Goal: Task Accomplishment & Management: Manage account settings

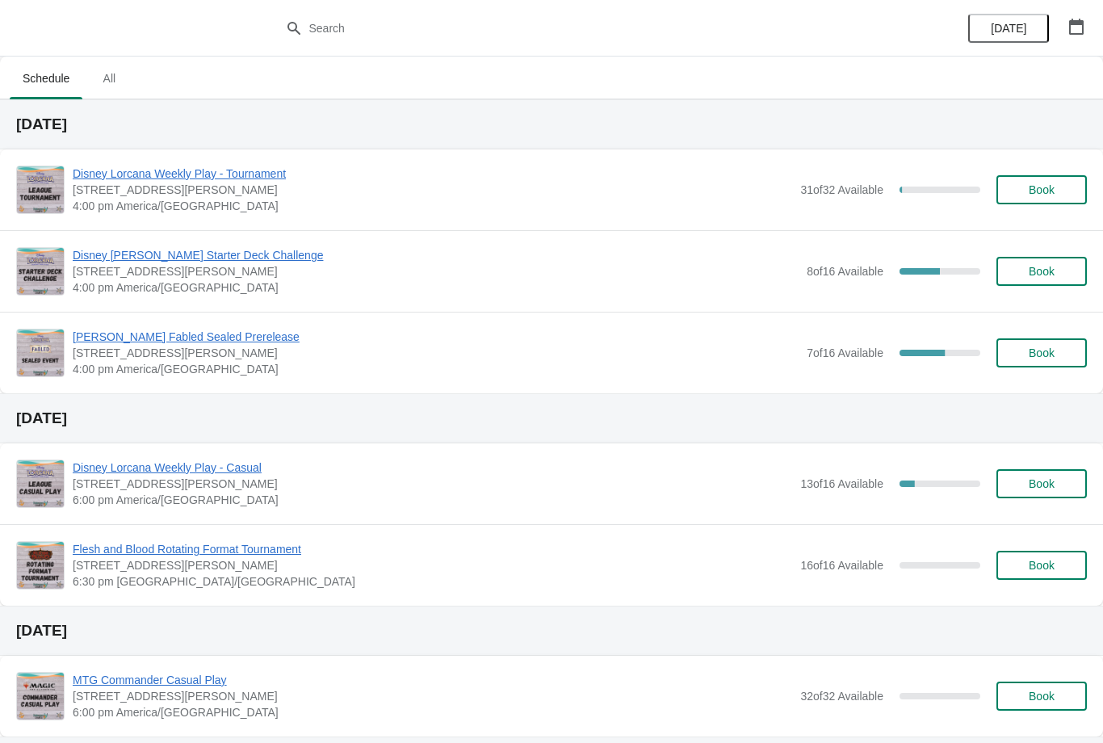
click at [1022, 367] on button "Book" at bounding box center [1042, 352] width 90 height 29
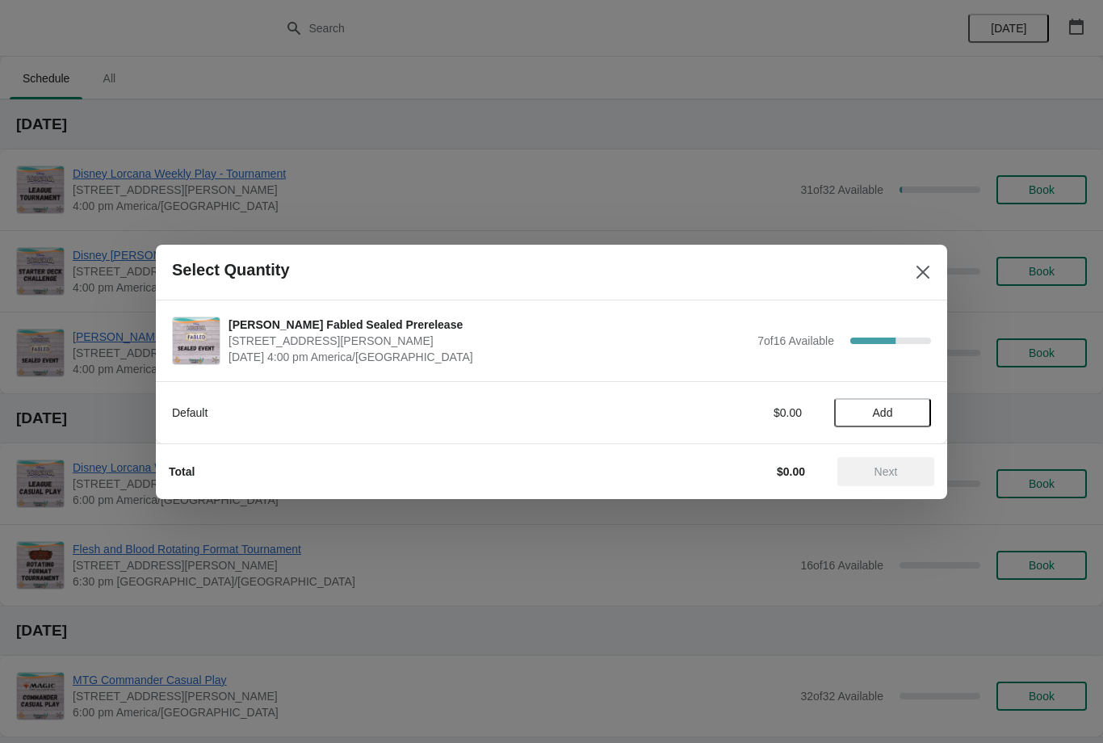
click at [897, 416] on span "Add" at bounding box center [883, 412] width 68 height 13
click at [955, 253] on div at bounding box center [551, 371] width 1103 height 743
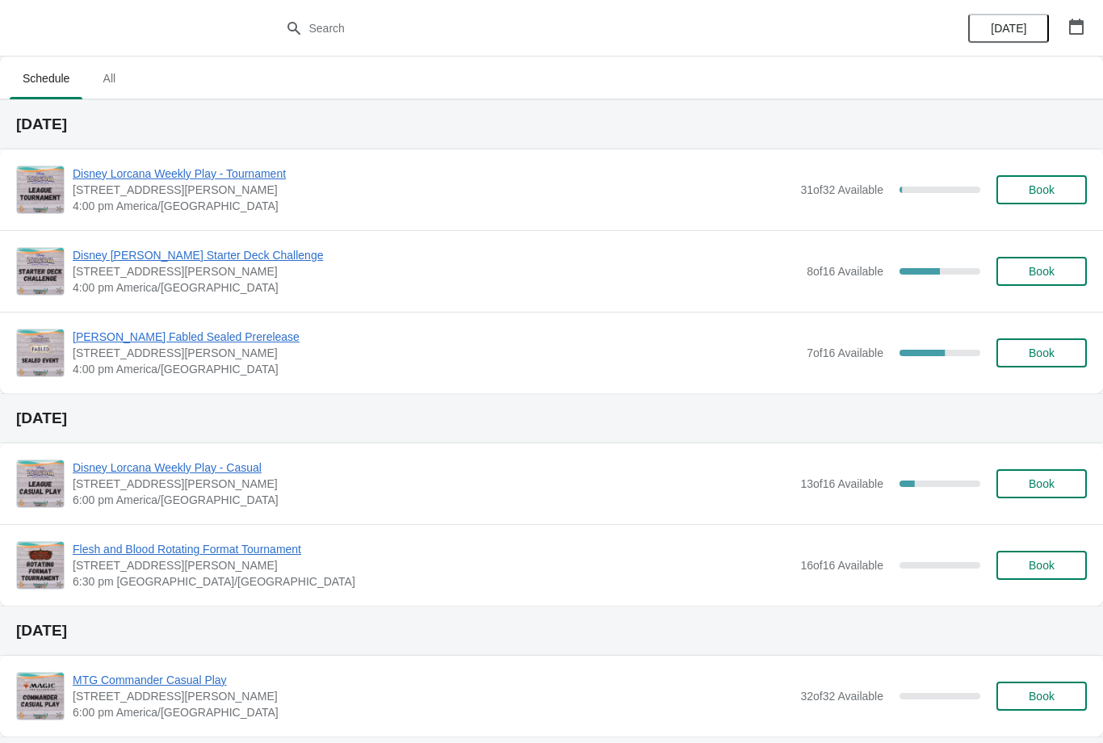
click at [929, 271] on div "50 %" at bounding box center [920, 271] width 40 height 6
click at [242, 336] on span "[PERSON_NAME] Fabled Sealed Prerelease" at bounding box center [436, 337] width 726 height 16
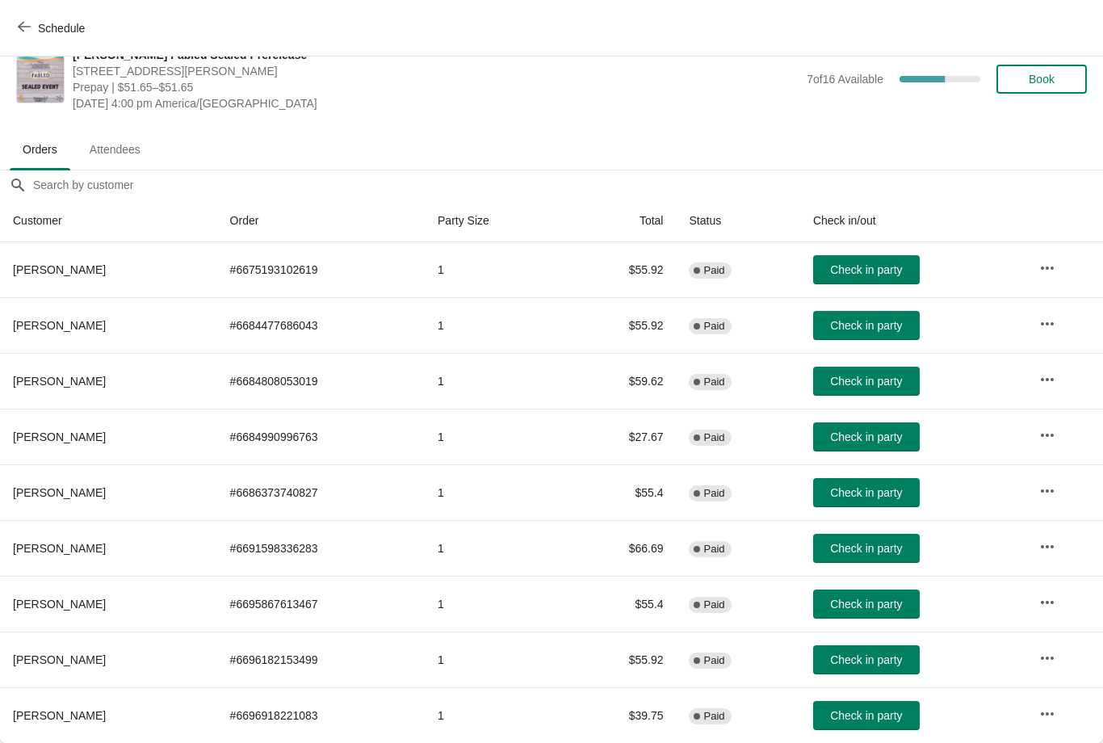
scroll to position [26, 0]
click at [868, 542] on span "Check in party" at bounding box center [866, 548] width 72 height 13
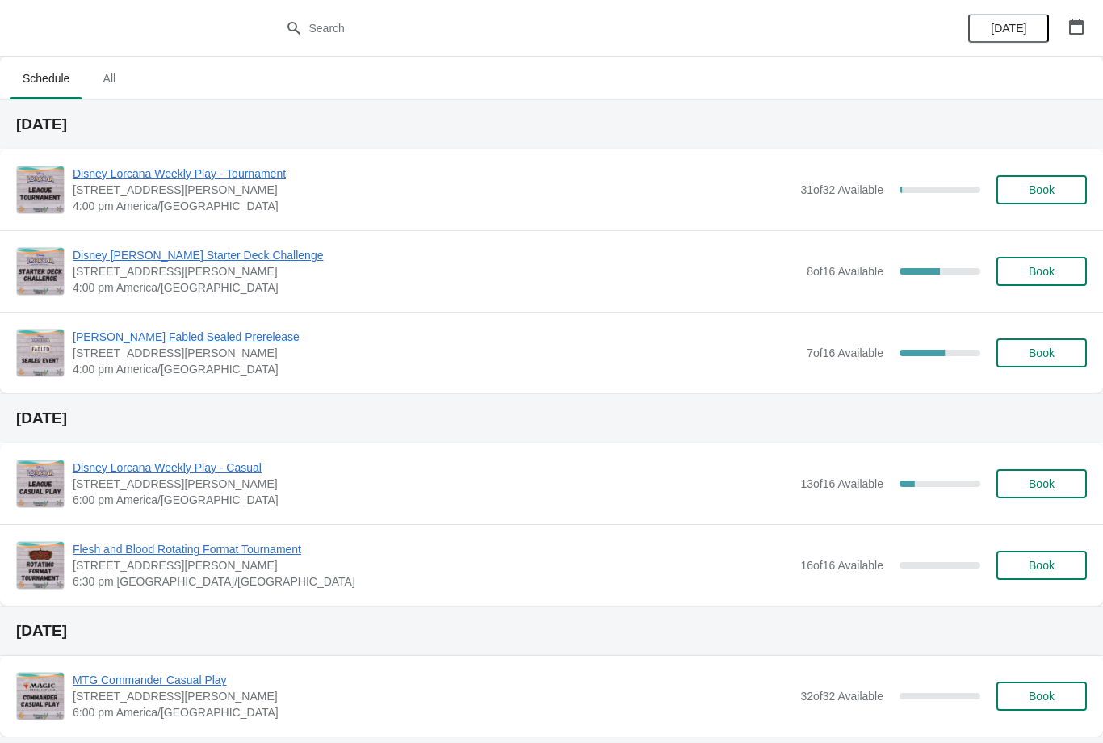
click at [239, 339] on span "[PERSON_NAME] Fabled Sealed Prerelease" at bounding box center [436, 337] width 726 height 16
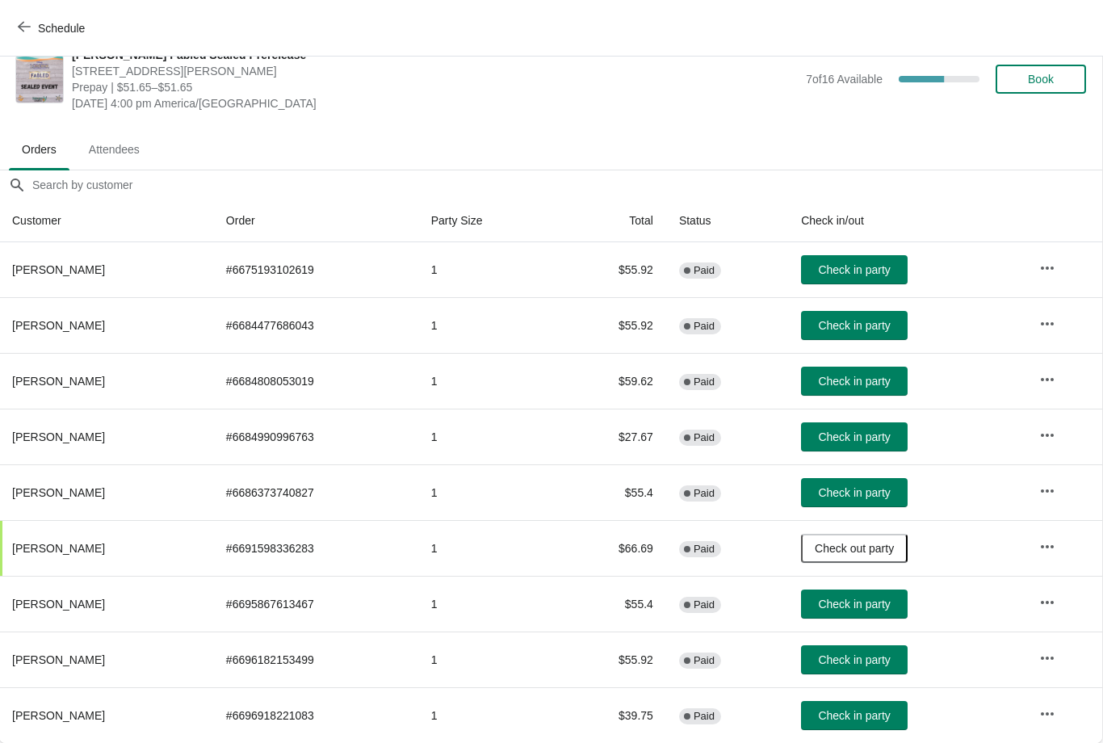
scroll to position [26, 1]
click at [27, 32] on icon "button" at bounding box center [24, 26] width 13 height 13
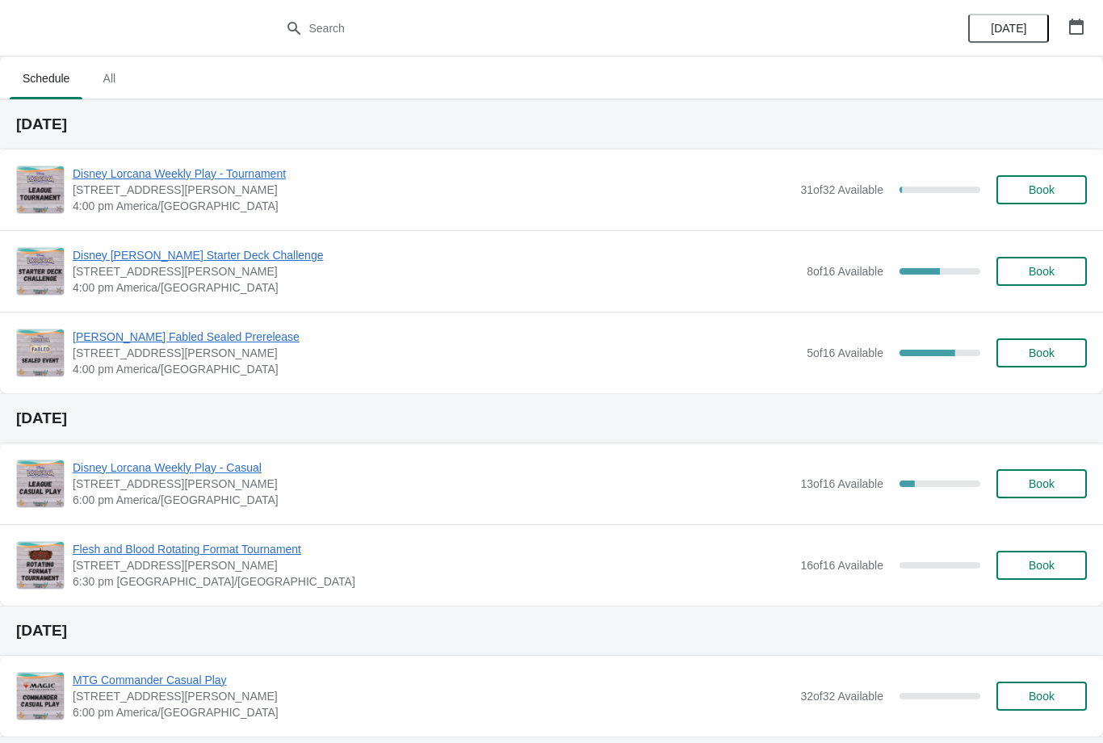
click at [216, 336] on span "[PERSON_NAME] Fabled Sealed Prerelease" at bounding box center [436, 337] width 726 height 16
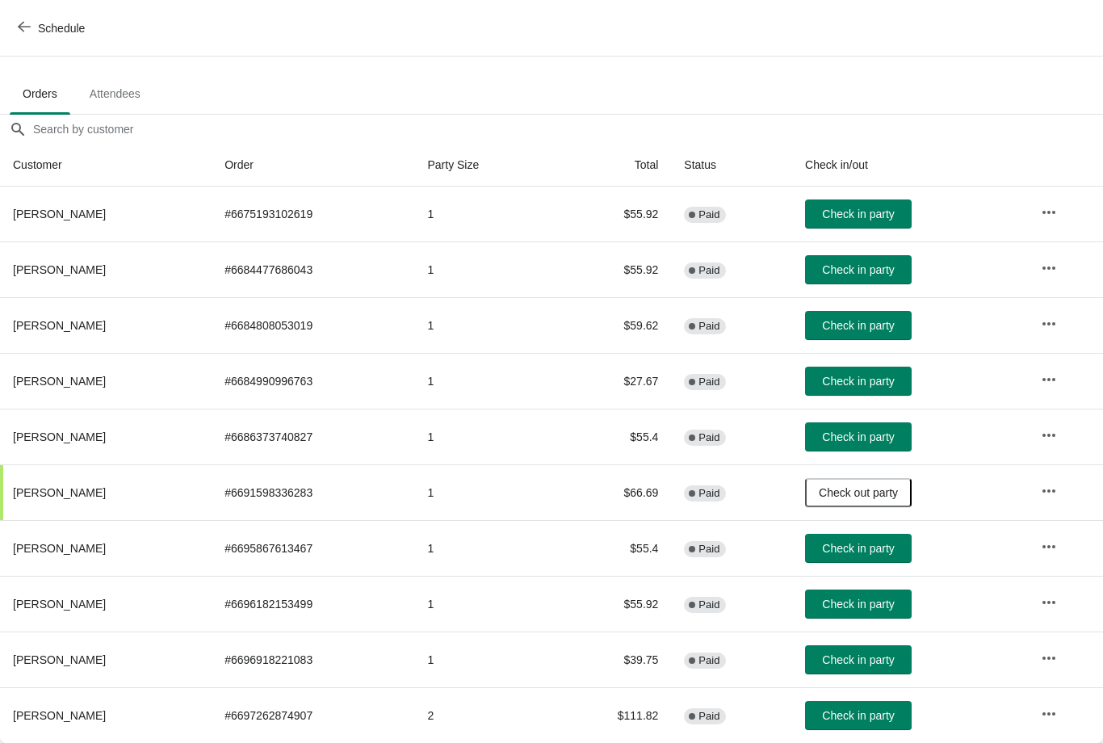
scroll to position [82, 0]
click at [874, 384] on span "Check in party" at bounding box center [858, 381] width 72 height 13
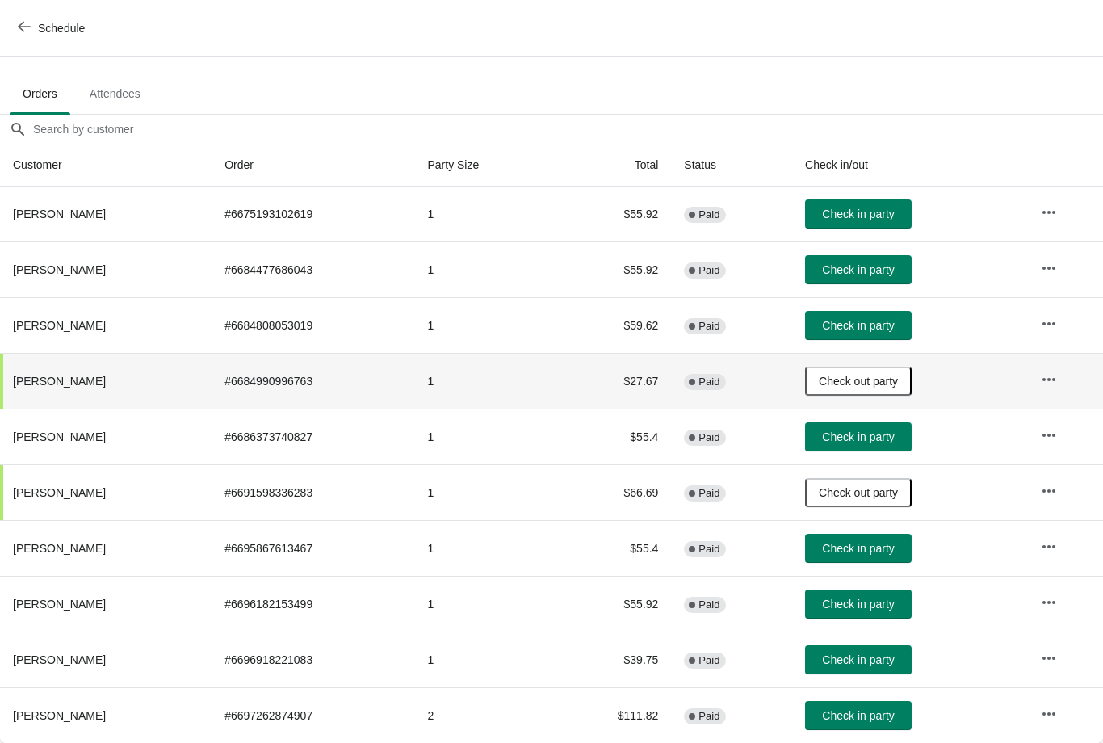
click at [885, 713] on span "Check in party" at bounding box center [858, 715] width 72 height 13
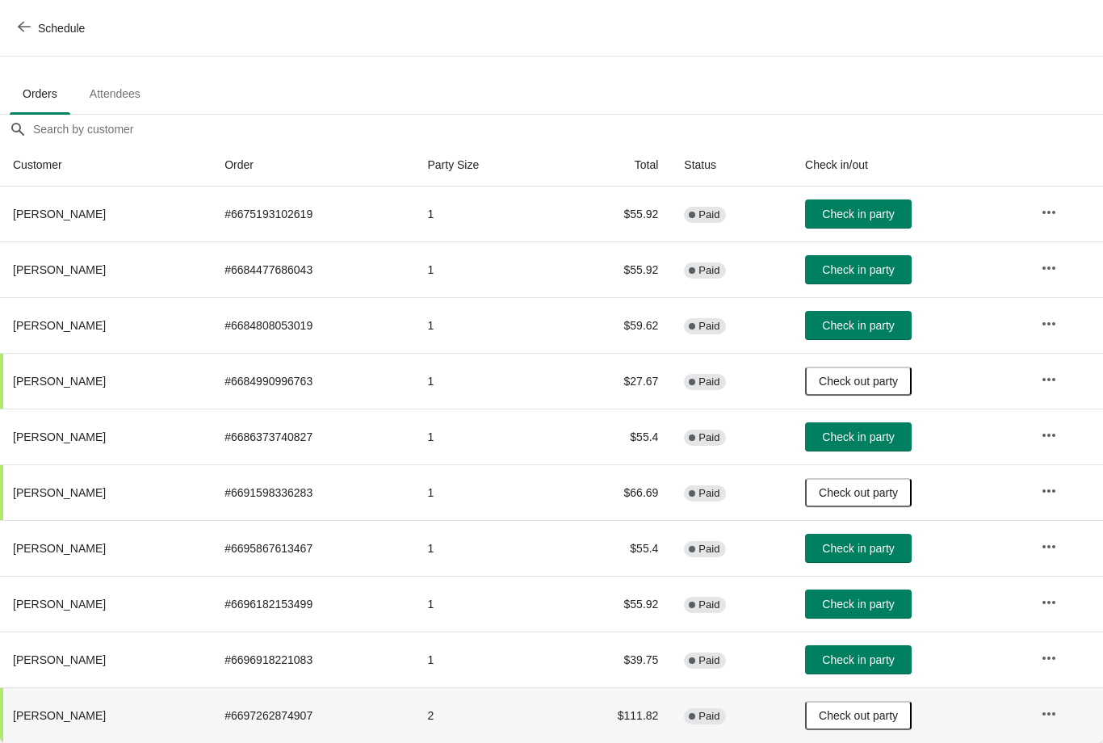
click at [872, 552] on span "Check in party" at bounding box center [858, 548] width 72 height 13
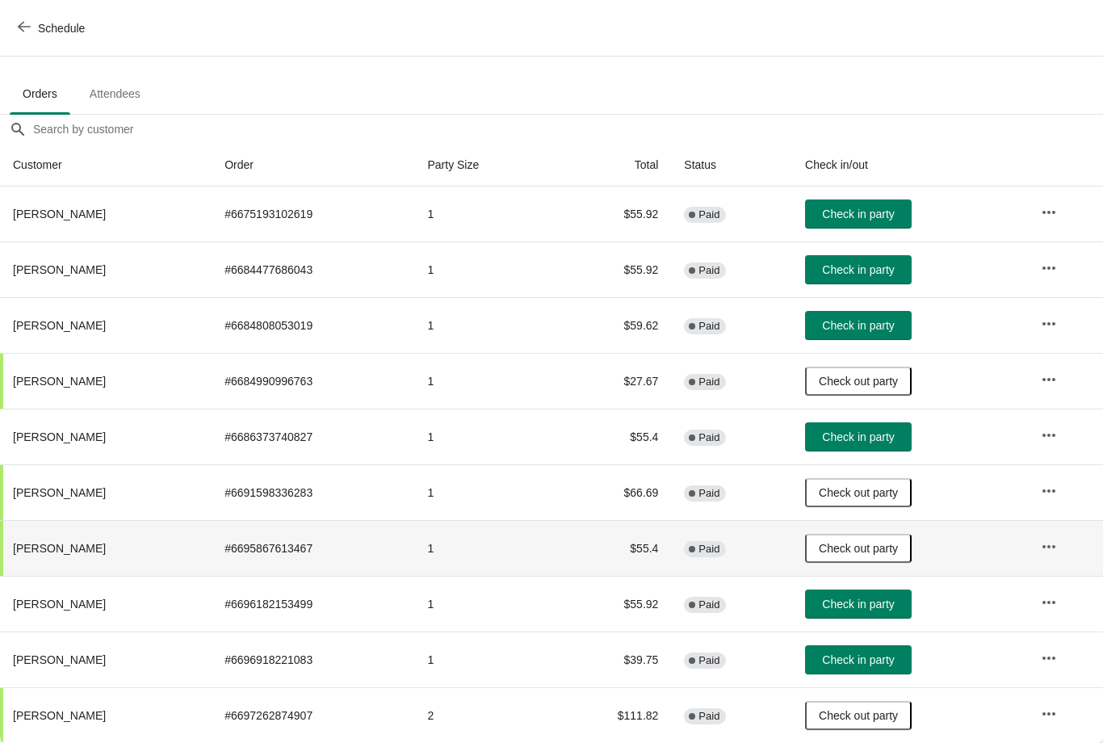
click at [25, 31] on icon "button" at bounding box center [24, 26] width 13 height 13
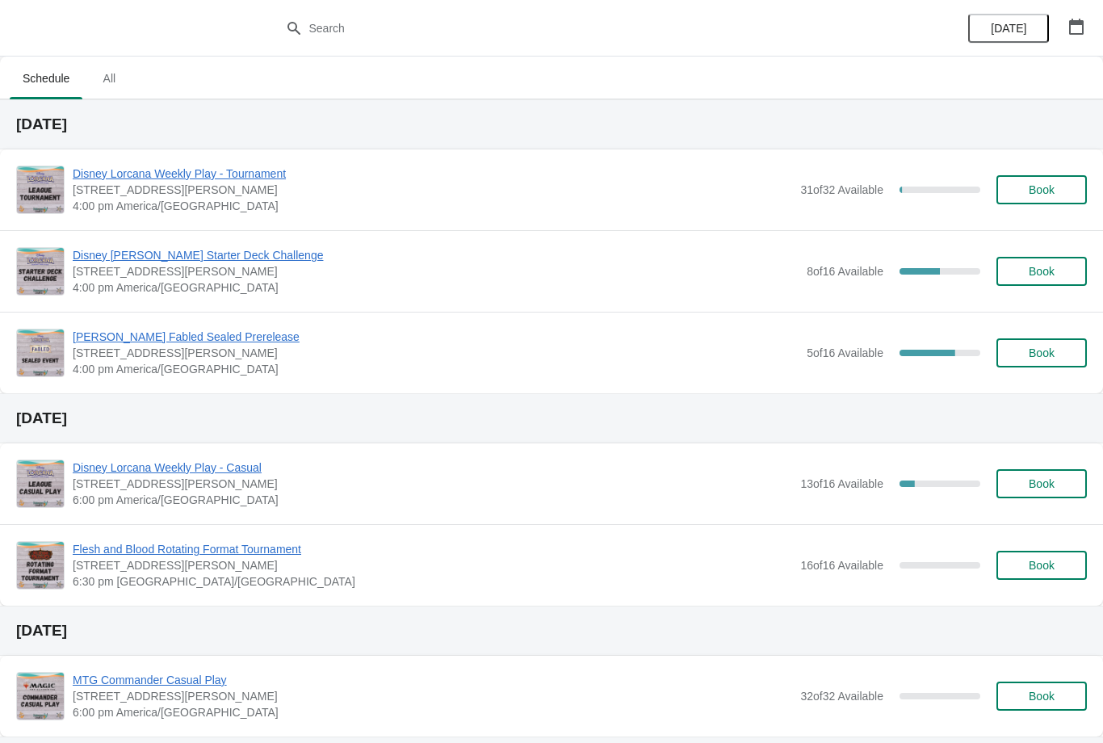
click at [1039, 279] on button "Book" at bounding box center [1042, 271] width 90 height 29
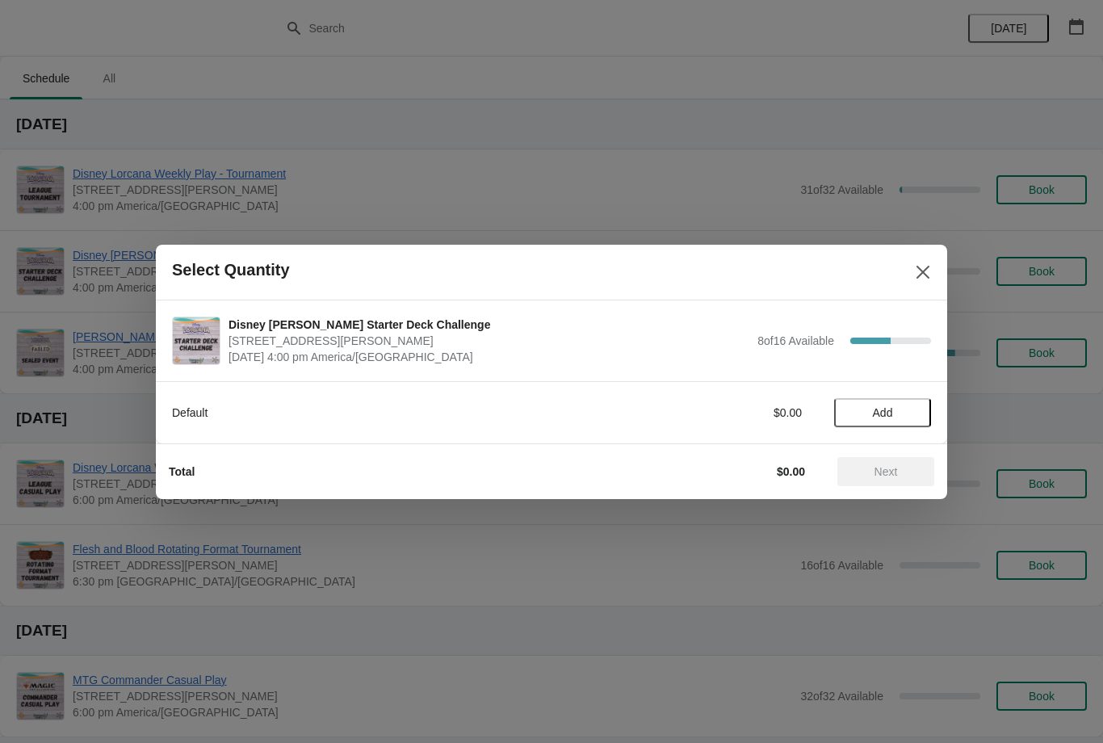
click at [921, 409] on button "Add" at bounding box center [882, 412] width 97 height 29
click at [858, 415] on icon at bounding box center [855, 412] width 17 height 17
click at [929, 275] on icon "Close" at bounding box center [923, 272] width 16 height 16
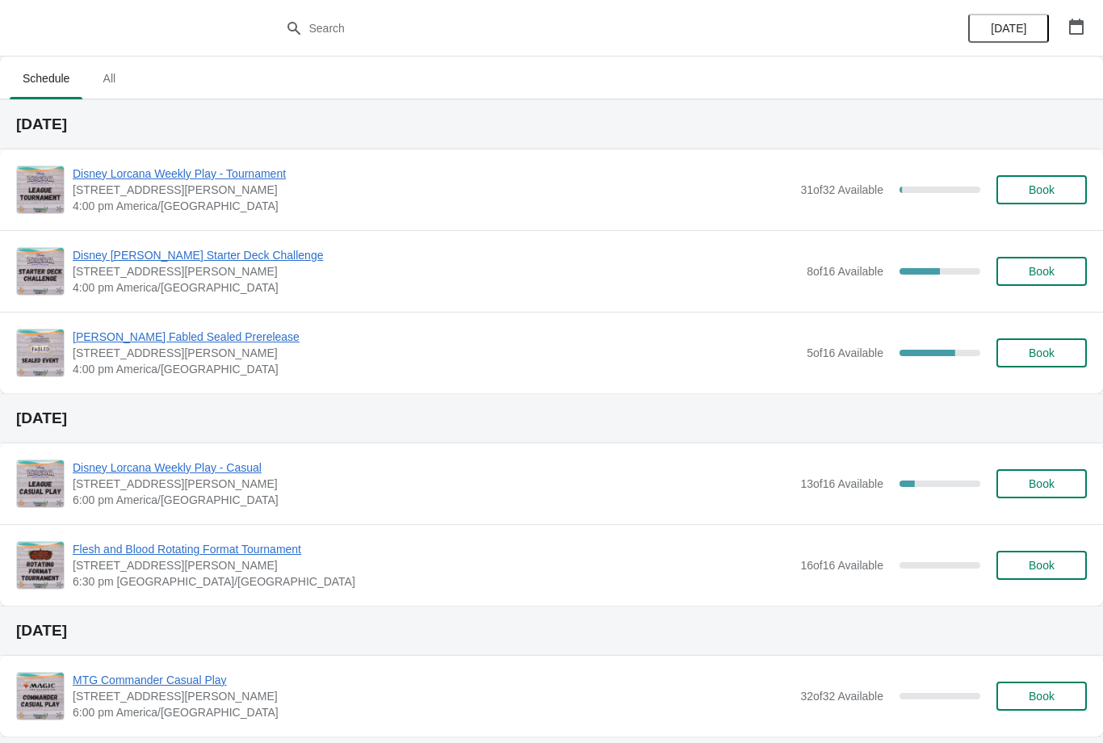
click at [222, 247] on span "Disney [PERSON_NAME] Starter Deck Challenge" at bounding box center [436, 255] width 726 height 16
click at [252, 262] on span "Disney [PERSON_NAME] Starter Deck Challenge" at bounding box center [436, 255] width 726 height 16
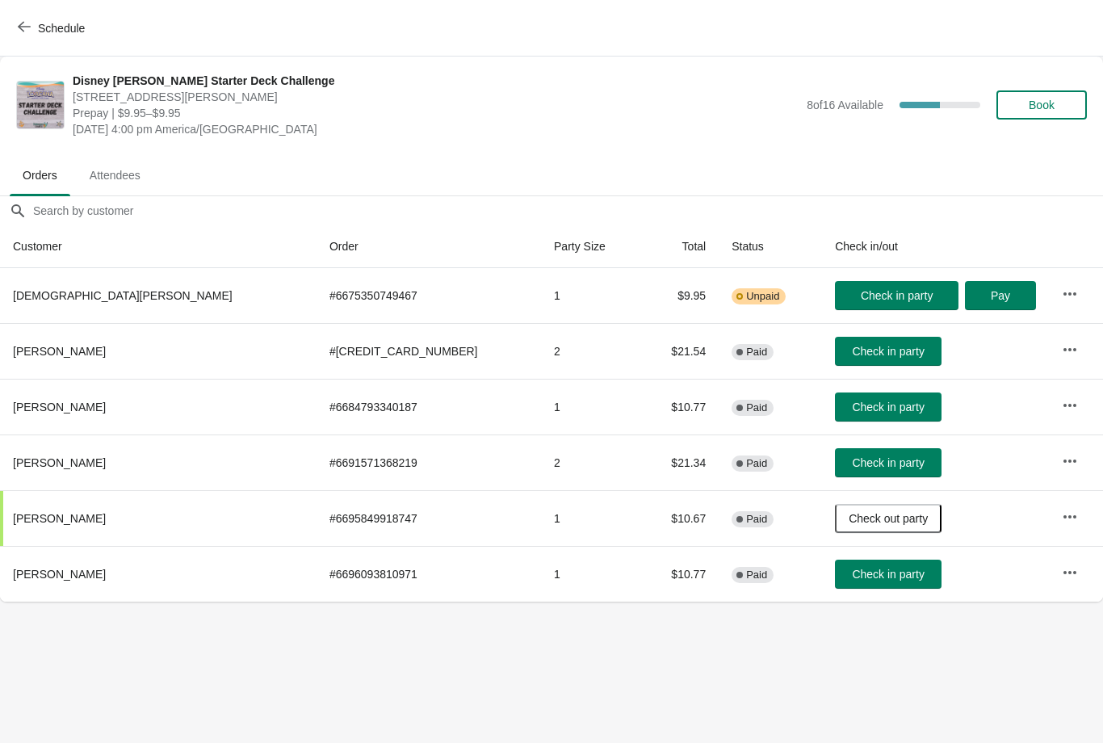
click at [24, 31] on icon "button" at bounding box center [24, 26] width 13 height 13
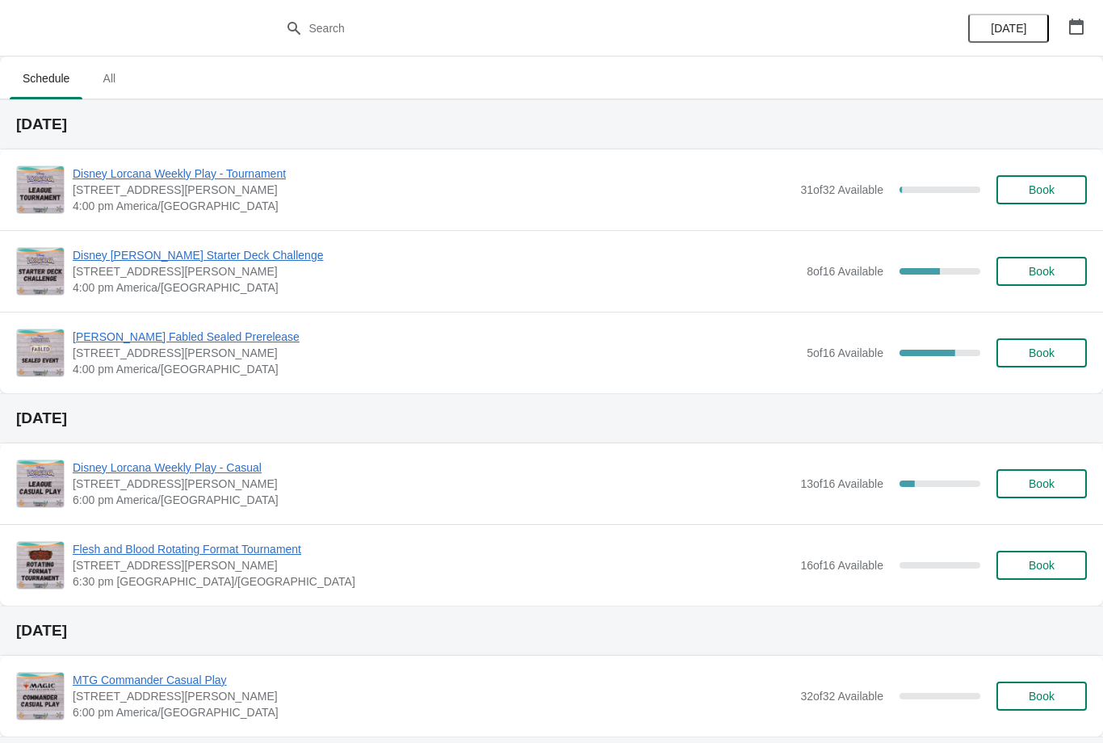
click at [263, 330] on span "[PERSON_NAME] Fabled Sealed Prerelease" at bounding box center [436, 337] width 726 height 16
click at [201, 258] on span "Disney [PERSON_NAME] Starter Deck Challenge" at bounding box center [436, 255] width 726 height 16
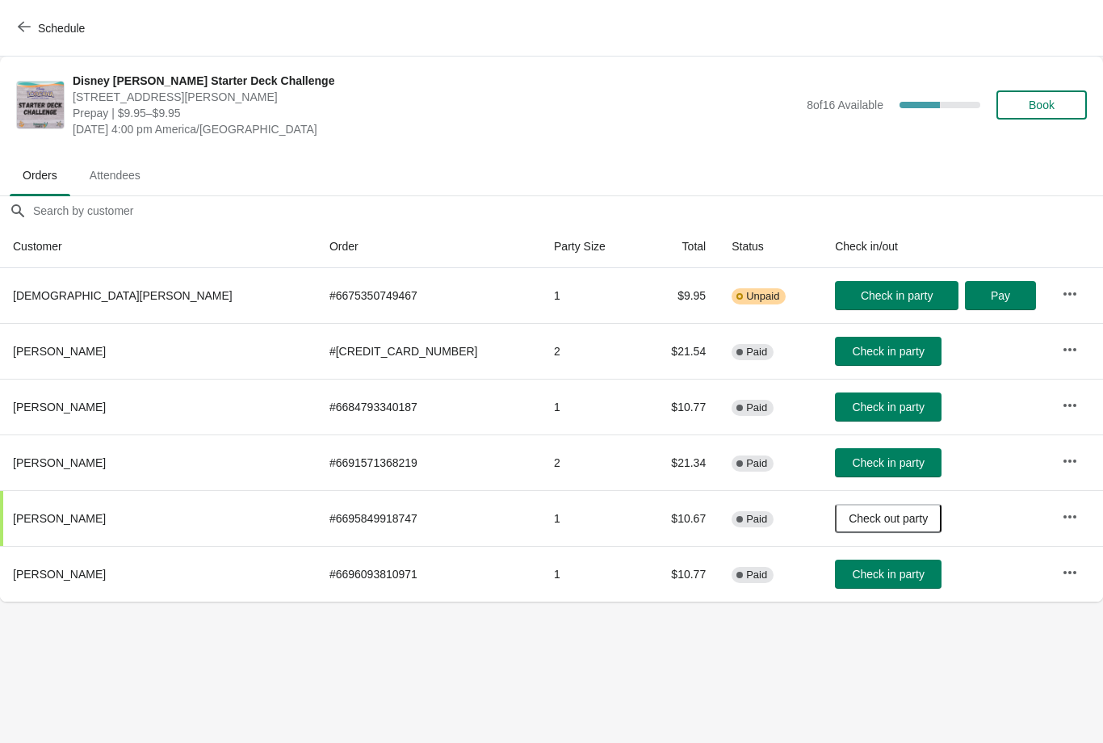
click at [19, 27] on icon "button" at bounding box center [24, 27] width 13 height 11
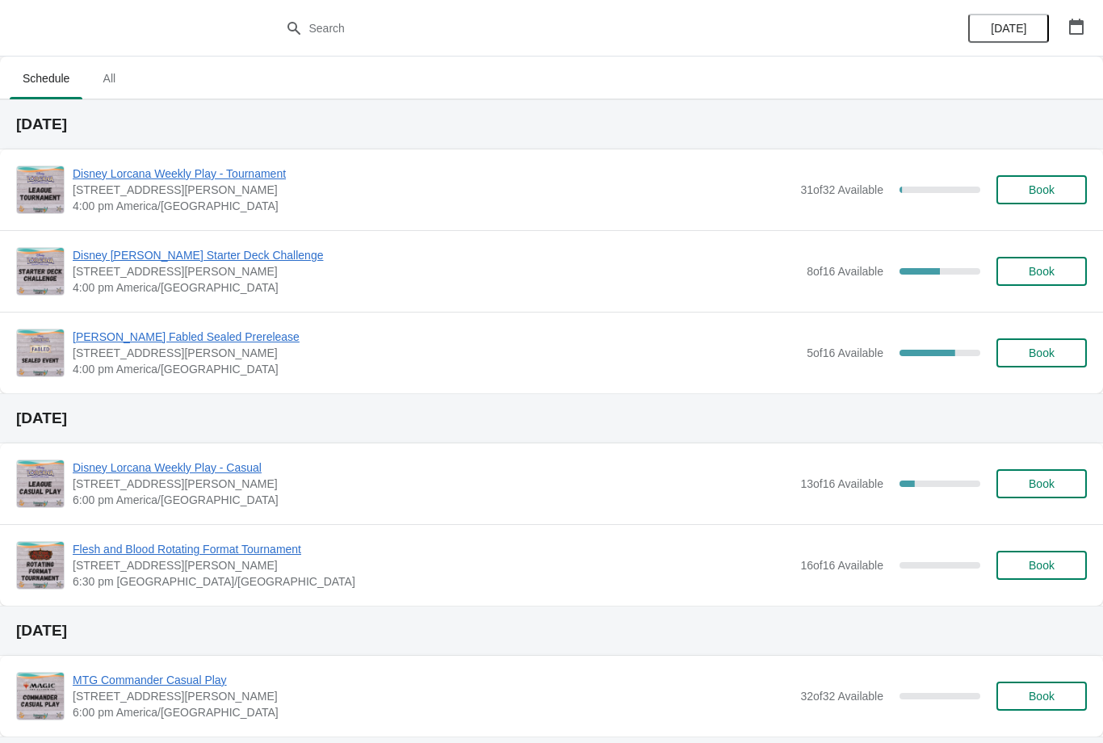
click at [147, 338] on span "[PERSON_NAME] Fabled Sealed Prerelease" at bounding box center [436, 337] width 726 height 16
click at [268, 237] on div "Disney Lorcana Starter Deck Challenge [STREET_ADDRESS][PERSON_NAME] 4:00 pm [GE…" at bounding box center [551, 271] width 1103 height 82
click at [275, 258] on span "Disney [PERSON_NAME] Starter Deck Challenge" at bounding box center [436, 255] width 726 height 16
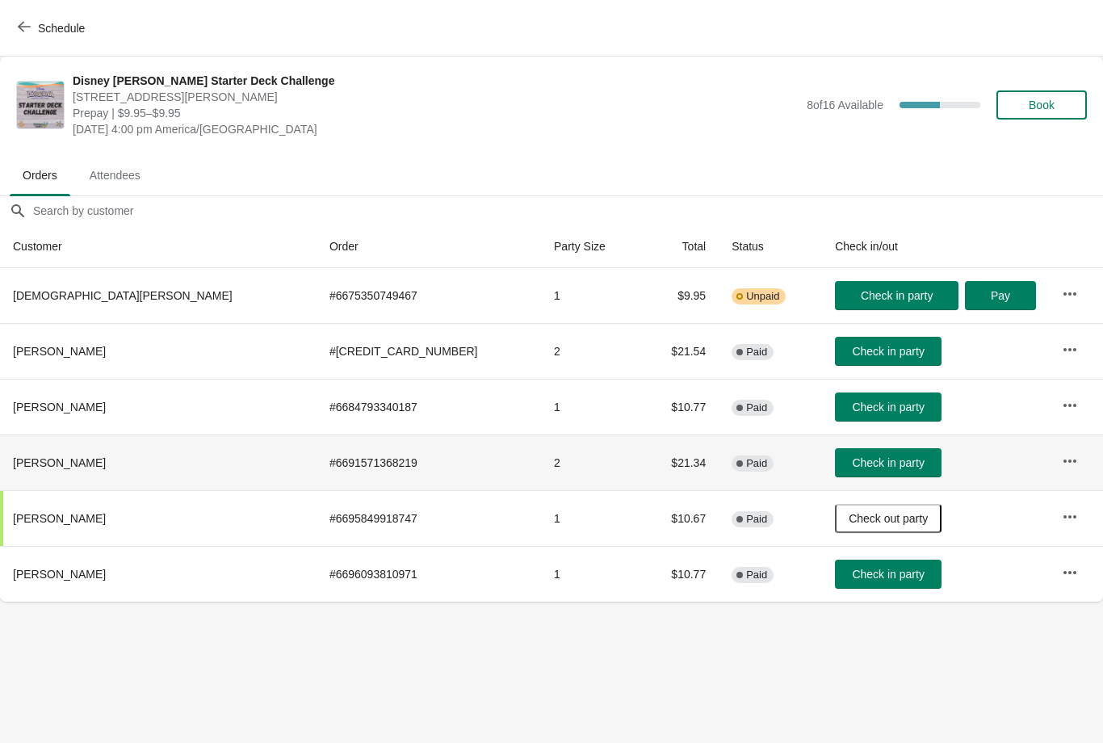
click at [835, 472] on button "Check in party" at bounding box center [888, 462] width 107 height 29
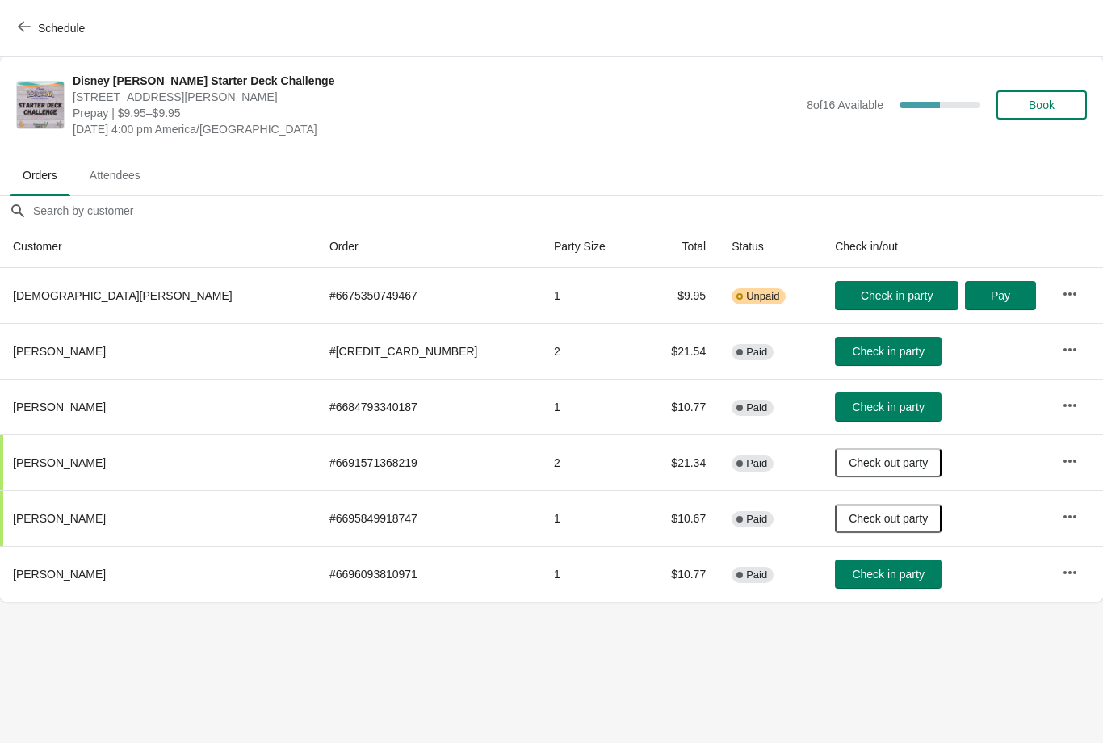
click at [812, 671] on body "Schedule Disney Lorcana Starter Deck Challenge 2040 Louetta Rd Ste I Spring, TX…" at bounding box center [551, 371] width 1103 height 743
click at [23, 24] on icon "button" at bounding box center [24, 26] width 13 height 13
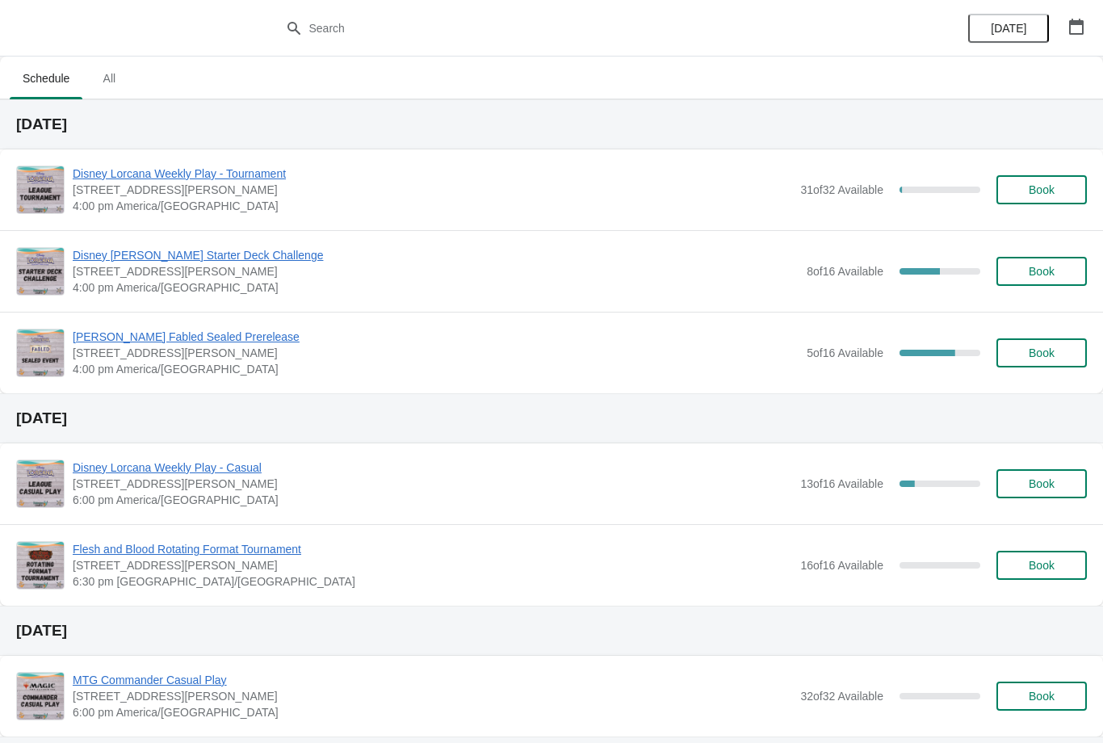
click at [236, 342] on span "[PERSON_NAME] Fabled Sealed Prerelease" at bounding box center [436, 337] width 726 height 16
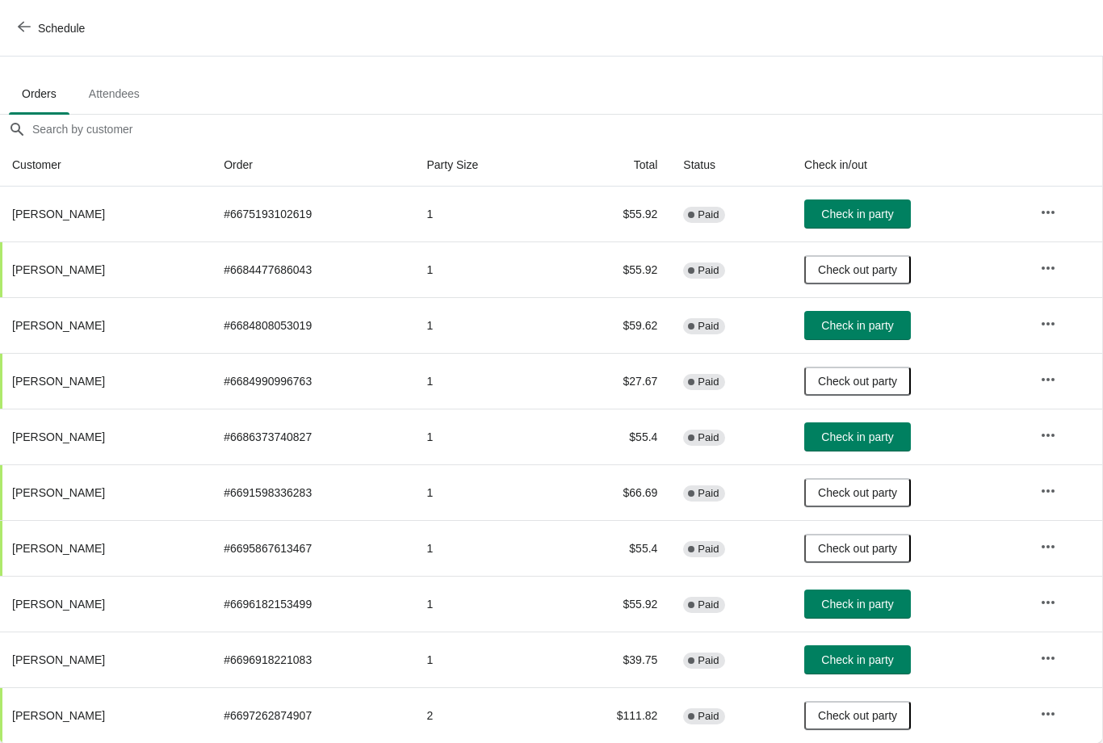
scroll to position [82, 1]
click at [893, 665] on span "Check in party" at bounding box center [857, 659] width 72 height 13
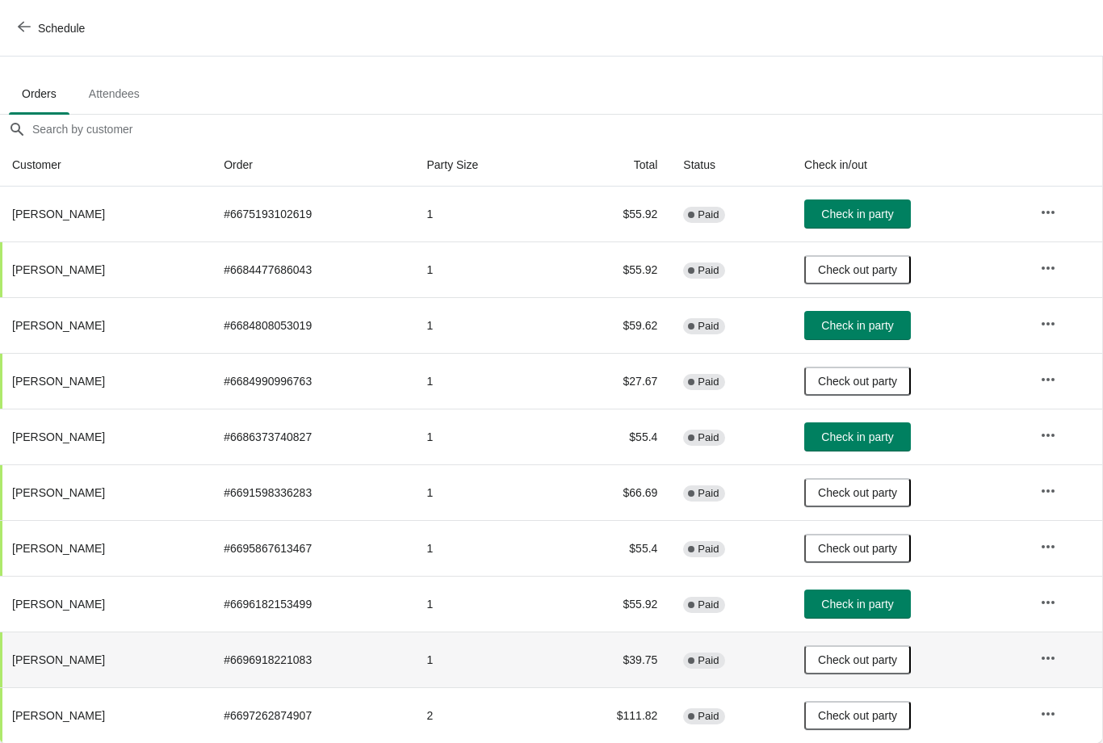
click at [890, 422] on button "Check in party" at bounding box center [858, 436] width 107 height 29
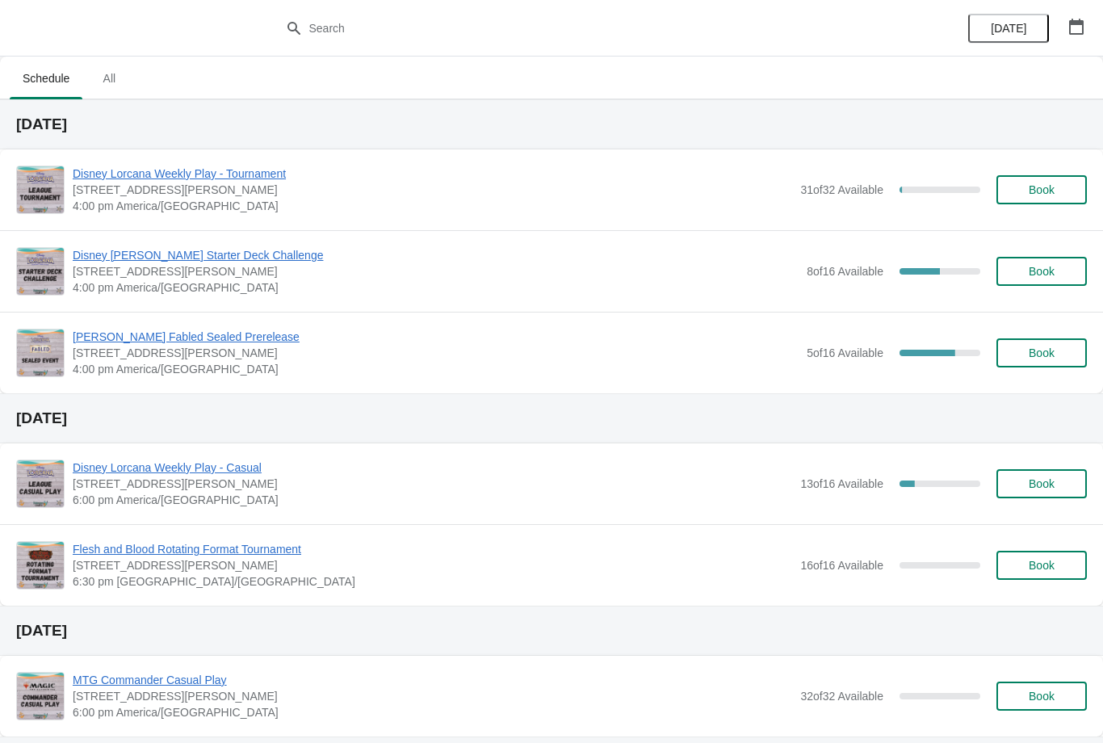
click at [208, 343] on span "[PERSON_NAME] Fabled Sealed Prerelease" at bounding box center [436, 337] width 726 height 16
click at [157, 276] on span "[STREET_ADDRESS][PERSON_NAME]" at bounding box center [436, 271] width 726 height 16
click at [100, 253] on span "Disney [PERSON_NAME] Starter Deck Challenge" at bounding box center [436, 255] width 726 height 16
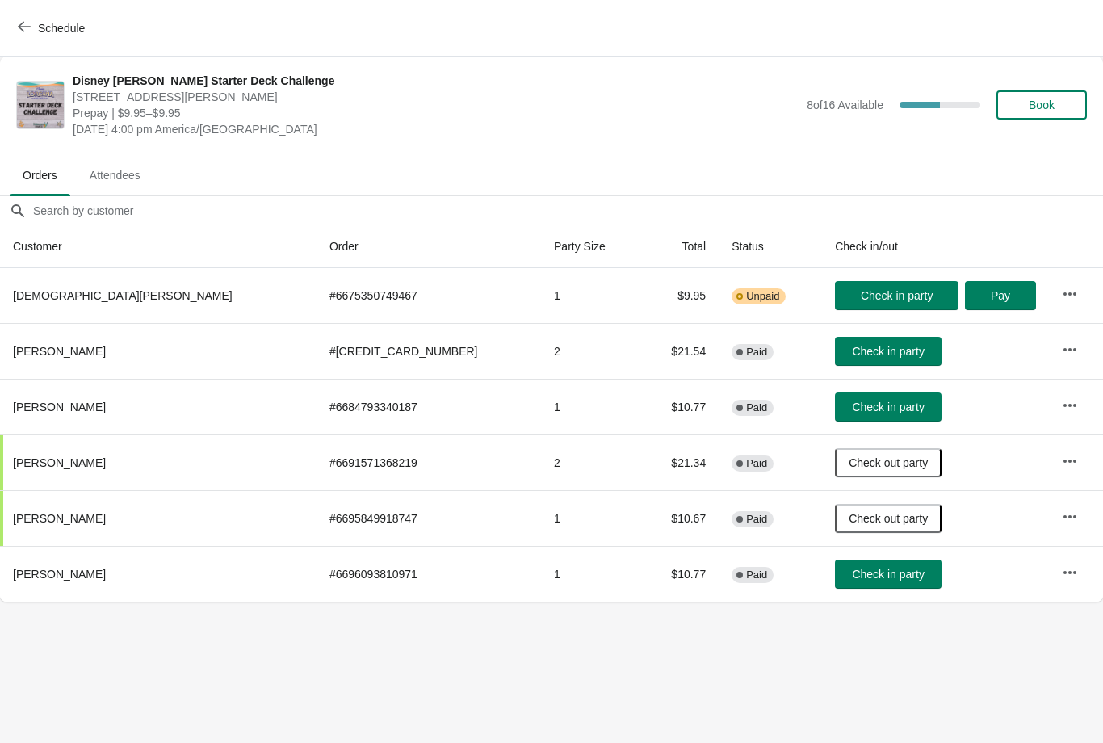
click at [835, 402] on button "Check in party" at bounding box center [888, 407] width 107 height 29
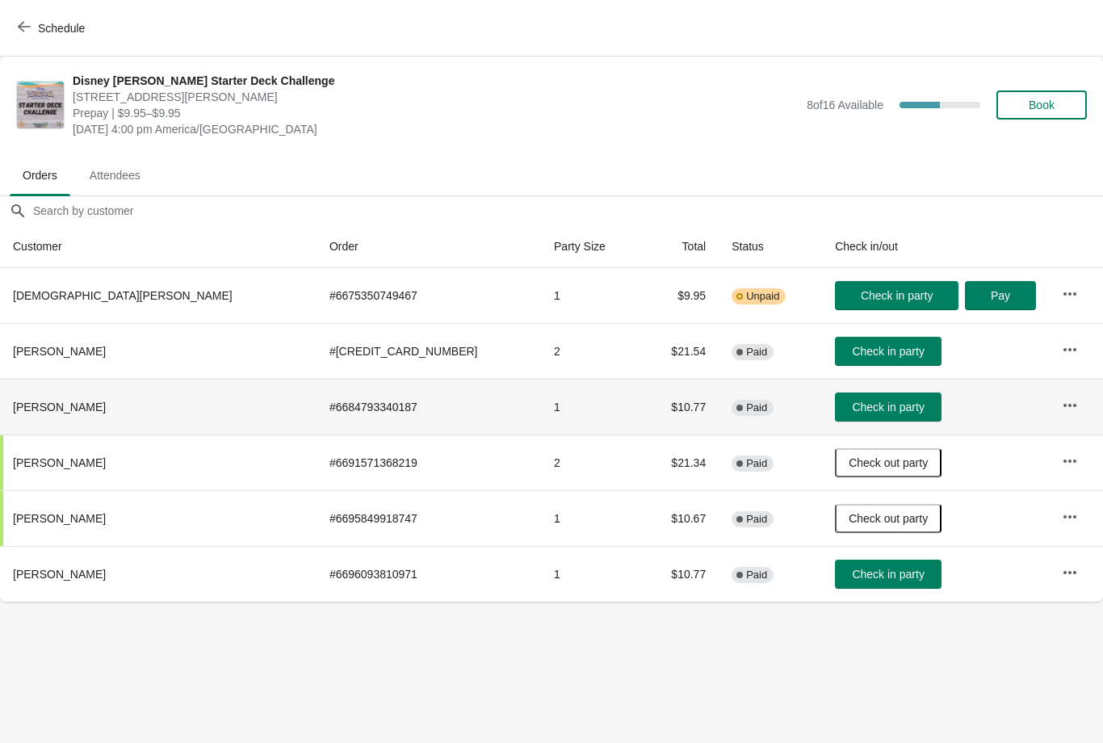
click at [835, 363] on button "Check in party" at bounding box center [888, 351] width 107 height 29
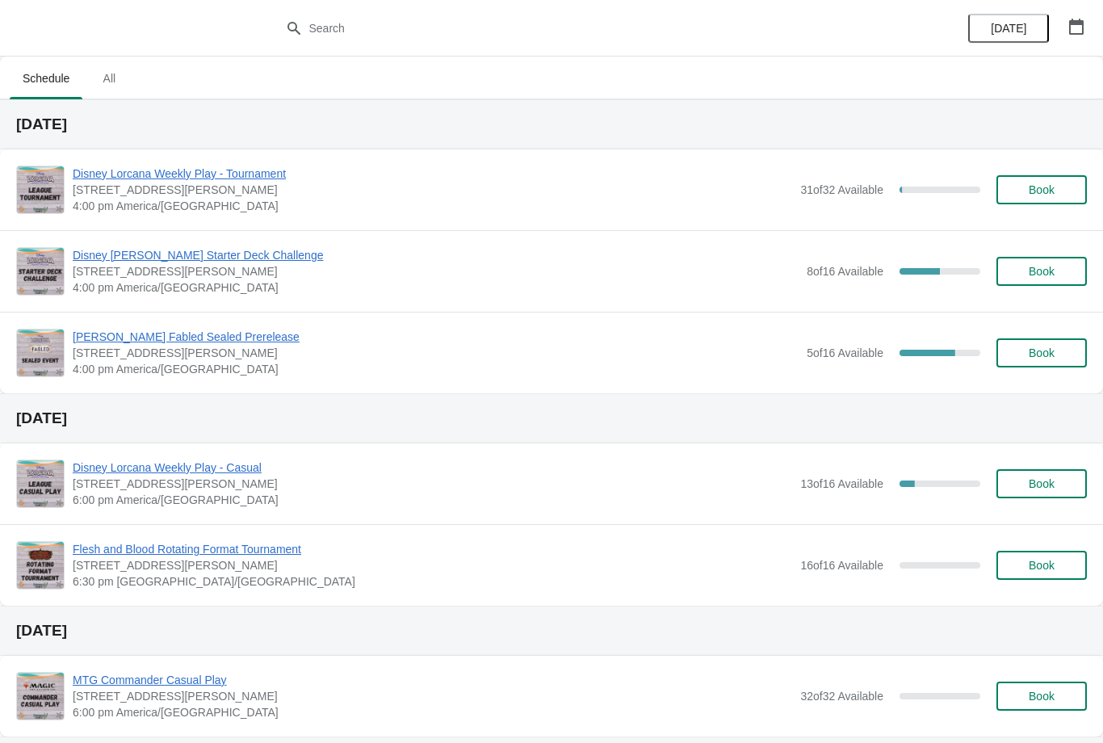
click at [124, 260] on span "Disney [PERSON_NAME] Starter Deck Challenge" at bounding box center [436, 255] width 726 height 16
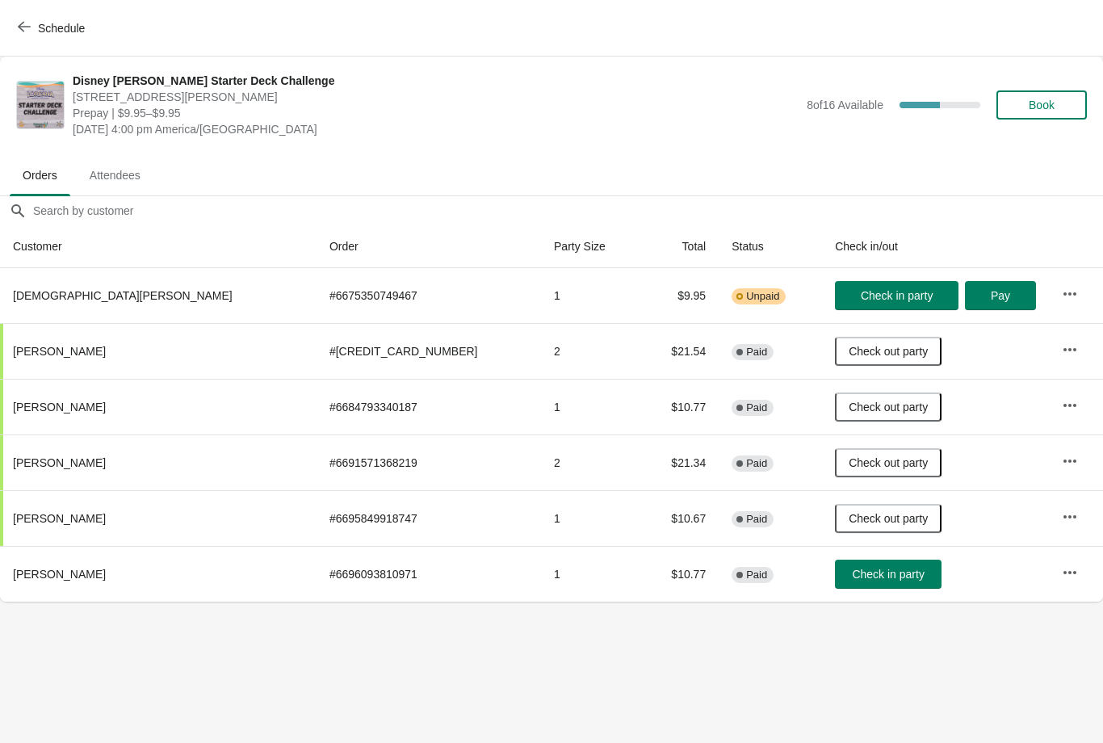
click at [9, 43] on div "Schedule" at bounding box center [551, 28] width 1103 height 57
click at [23, 35] on span "button" at bounding box center [24, 27] width 13 height 15
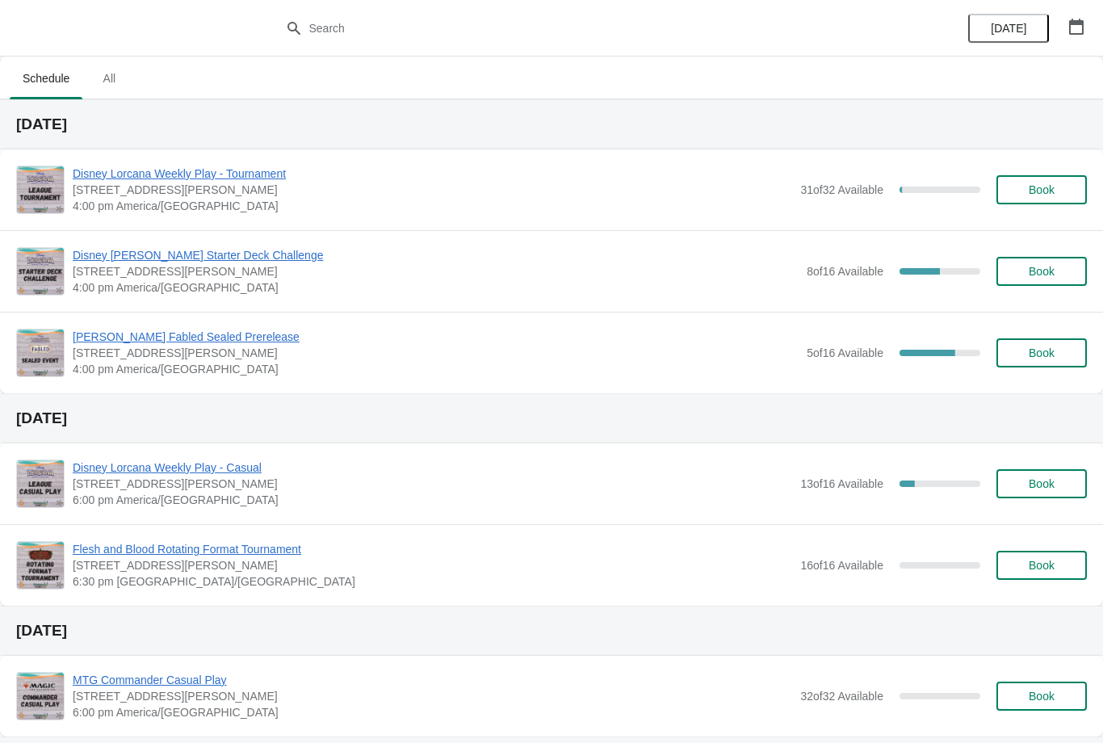
click at [1049, 271] on span "Book" at bounding box center [1042, 271] width 26 height 13
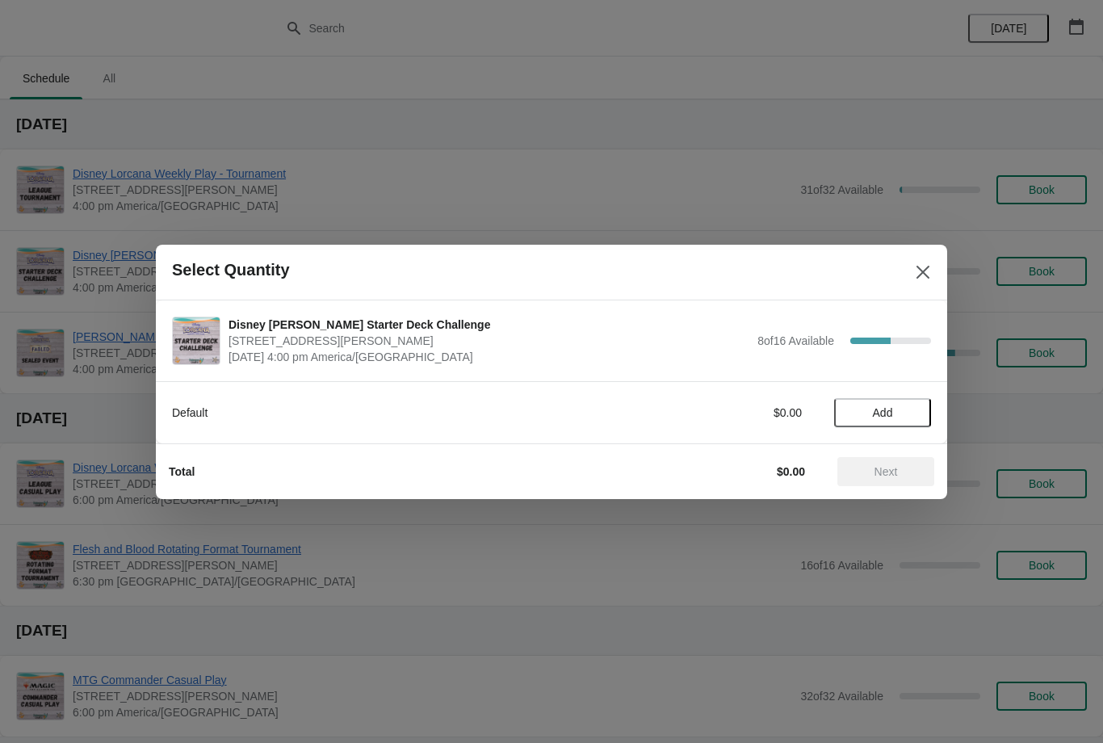
click at [909, 413] on span "Add" at bounding box center [883, 412] width 68 height 13
click at [899, 477] on span "Next" at bounding box center [886, 471] width 71 height 13
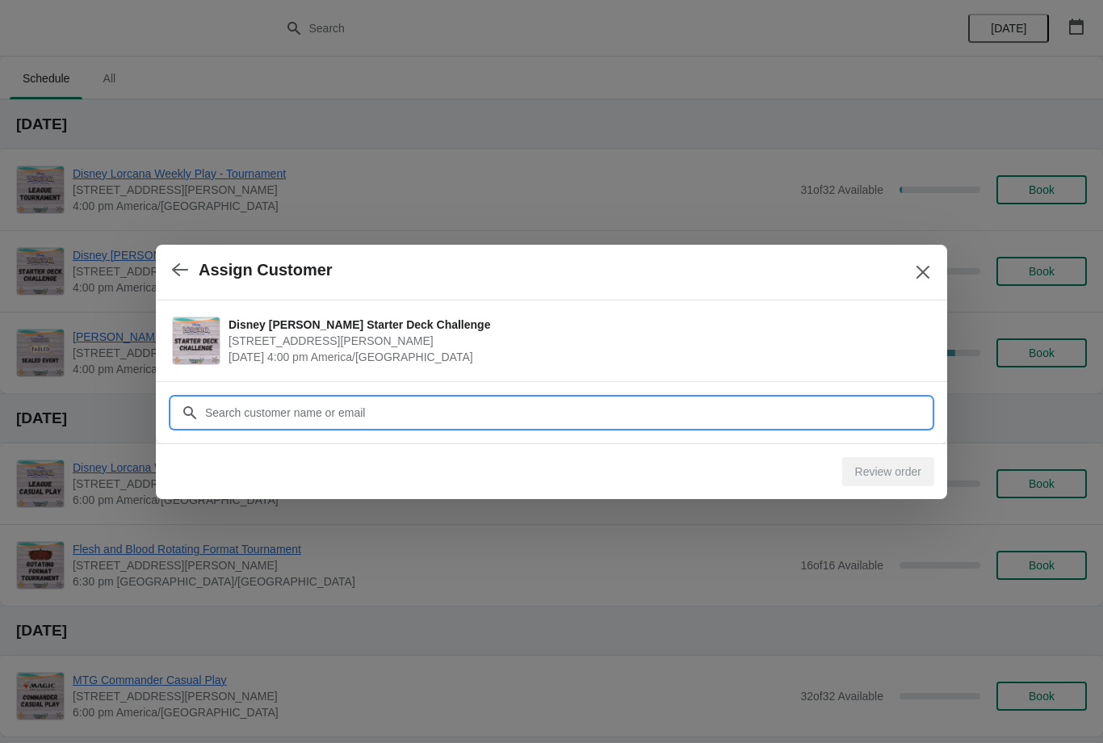
click at [825, 410] on input "Customer" at bounding box center [567, 412] width 727 height 29
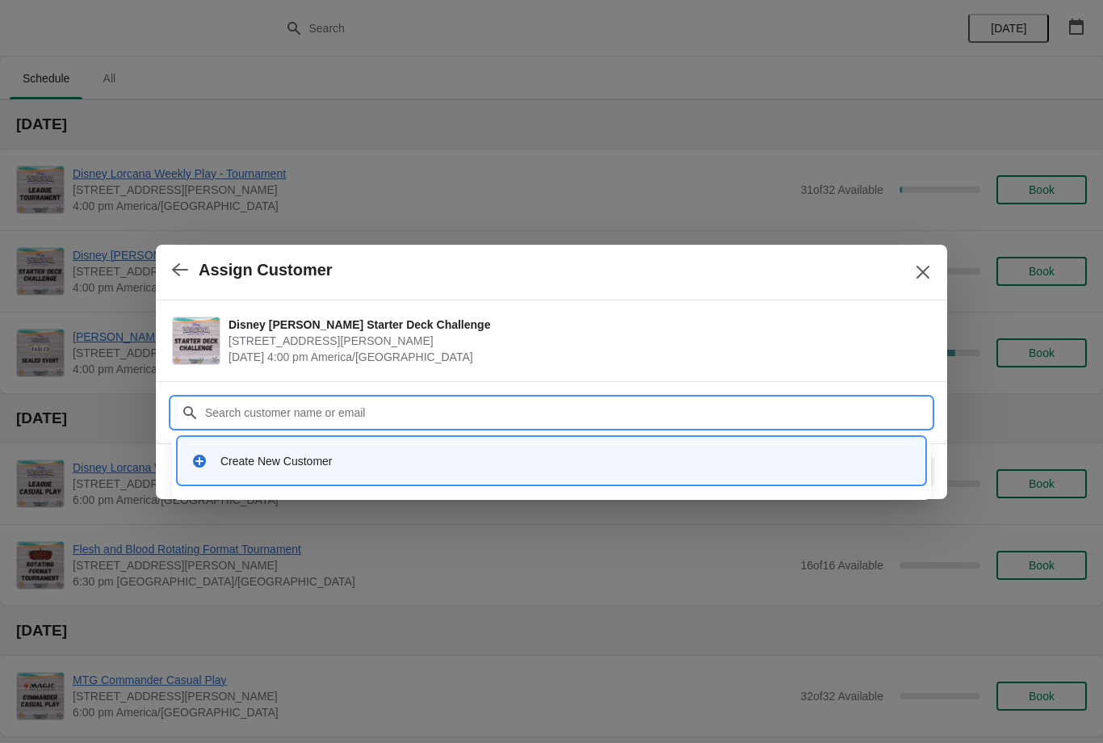
type input "M"
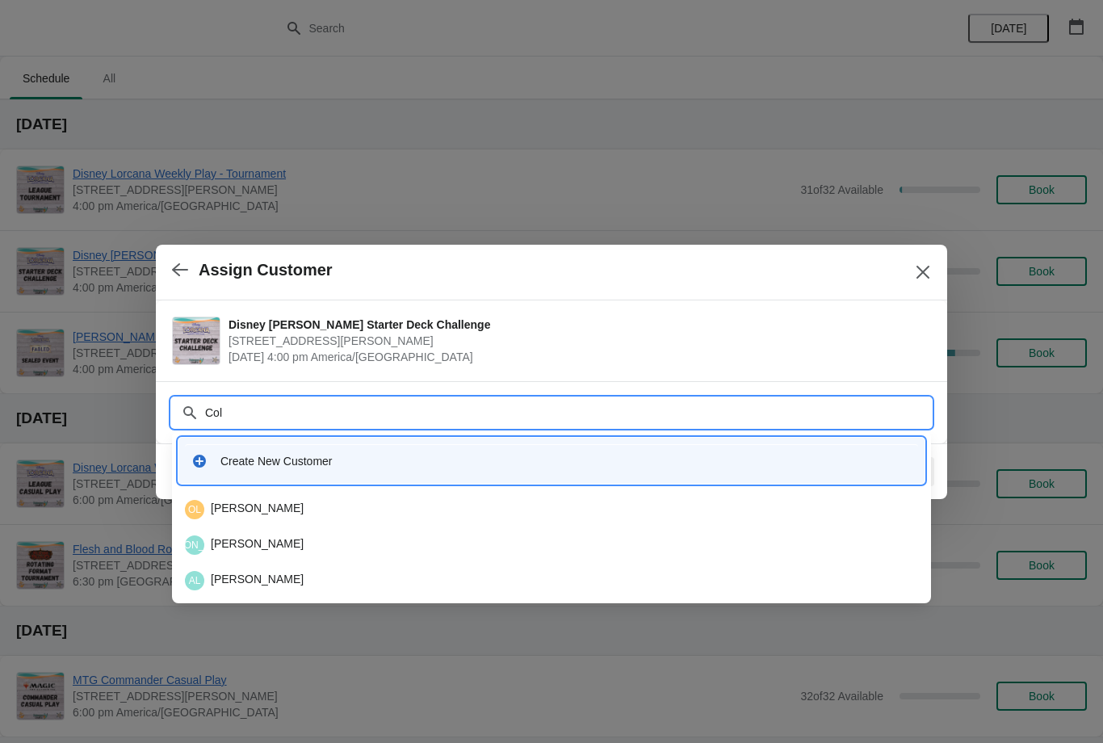
type input "Coll"
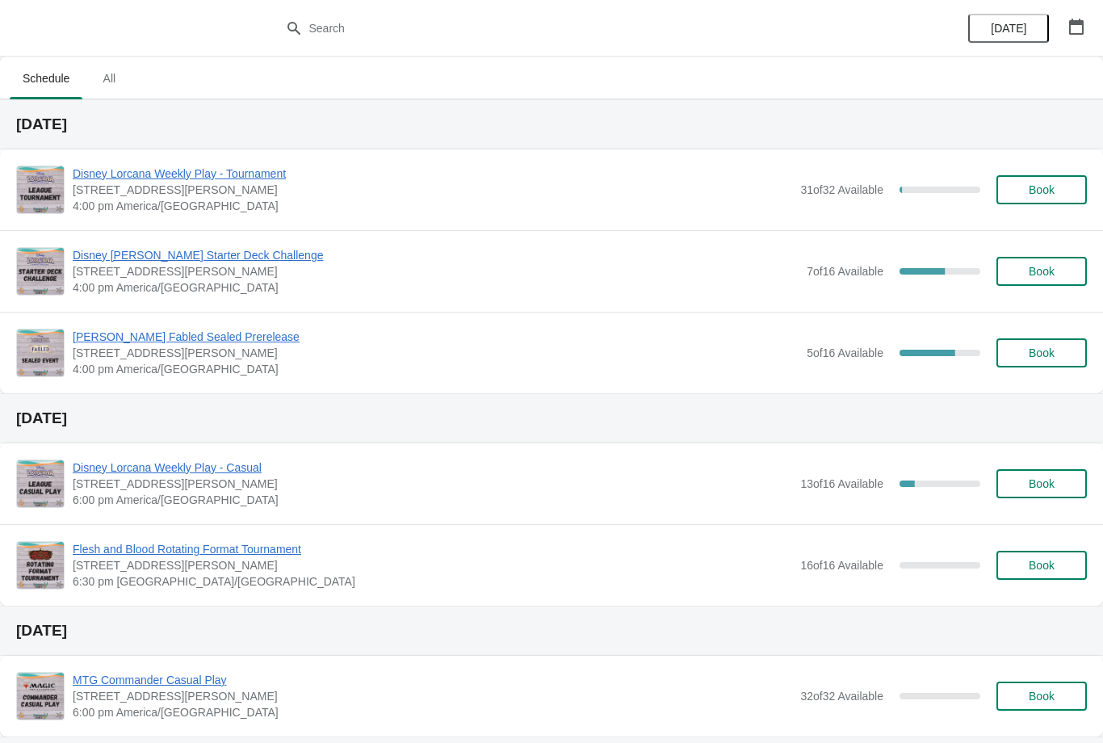
click at [259, 256] on span "Disney [PERSON_NAME] Starter Deck Challenge" at bounding box center [436, 255] width 726 height 16
click at [251, 323] on div "Lorcana Fabled Sealed Prerelease 2040 Louetta Road, Spring, TX, USA 4:00 pm Ame…" at bounding box center [551, 353] width 1103 height 82
click at [232, 343] on span "[PERSON_NAME] Fabled Sealed Prerelease" at bounding box center [436, 337] width 726 height 16
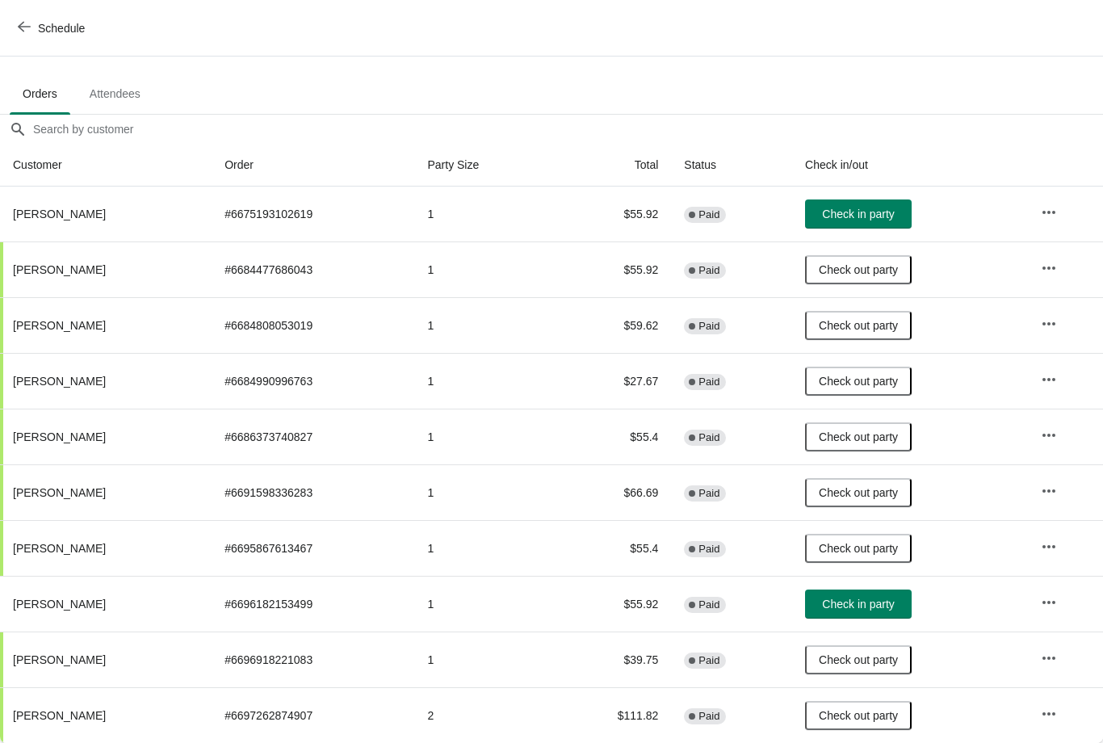
scroll to position [82, 0]
click at [894, 211] on span "Check in party" at bounding box center [858, 214] width 72 height 13
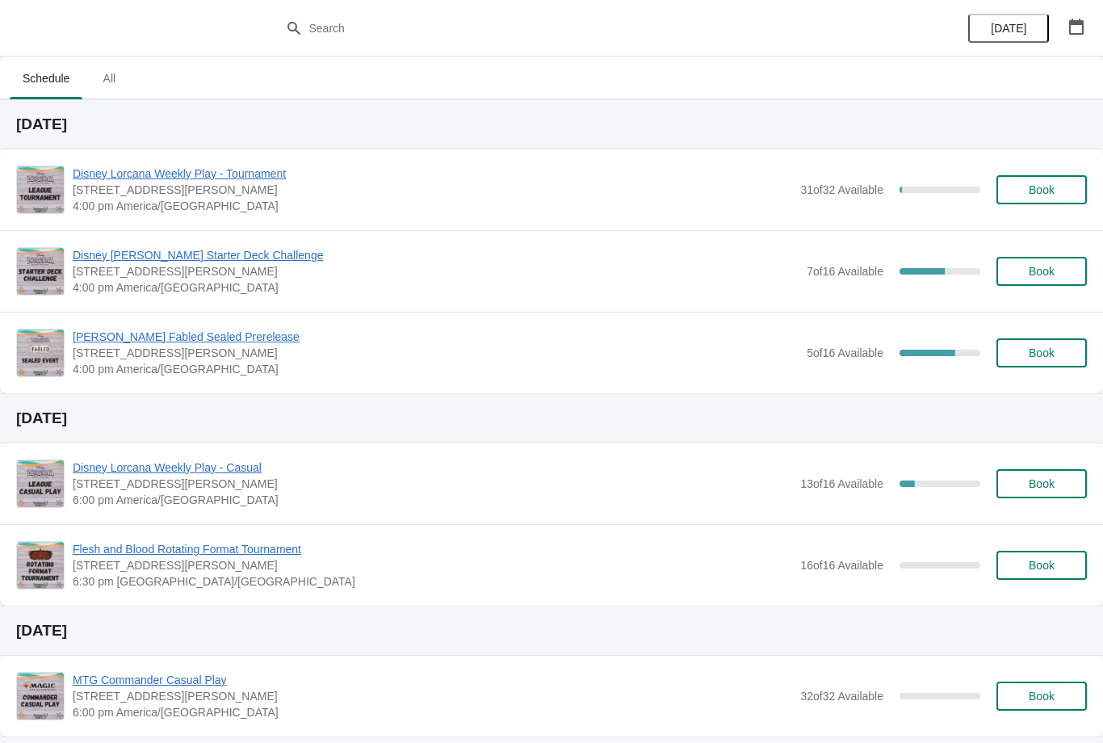
click at [1039, 348] on span "Book" at bounding box center [1042, 353] width 26 height 13
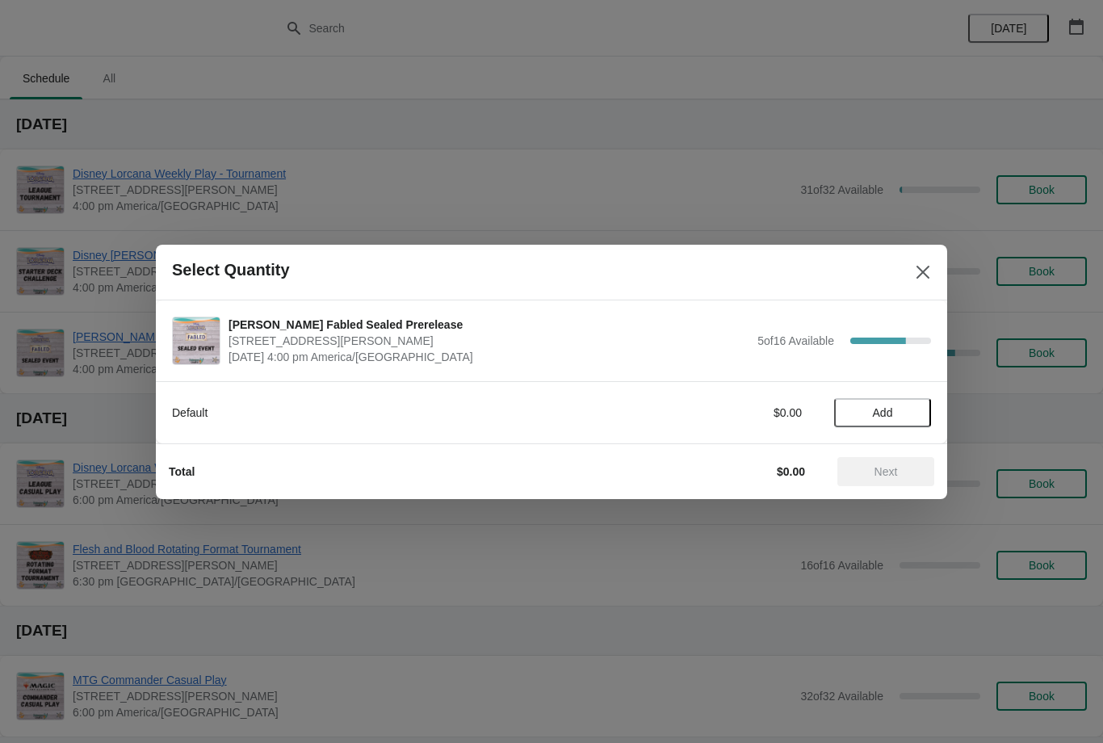
click at [913, 416] on span "Add" at bounding box center [883, 412] width 68 height 13
click at [902, 468] on span "Next" at bounding box center [886, 471] width 71 height 13
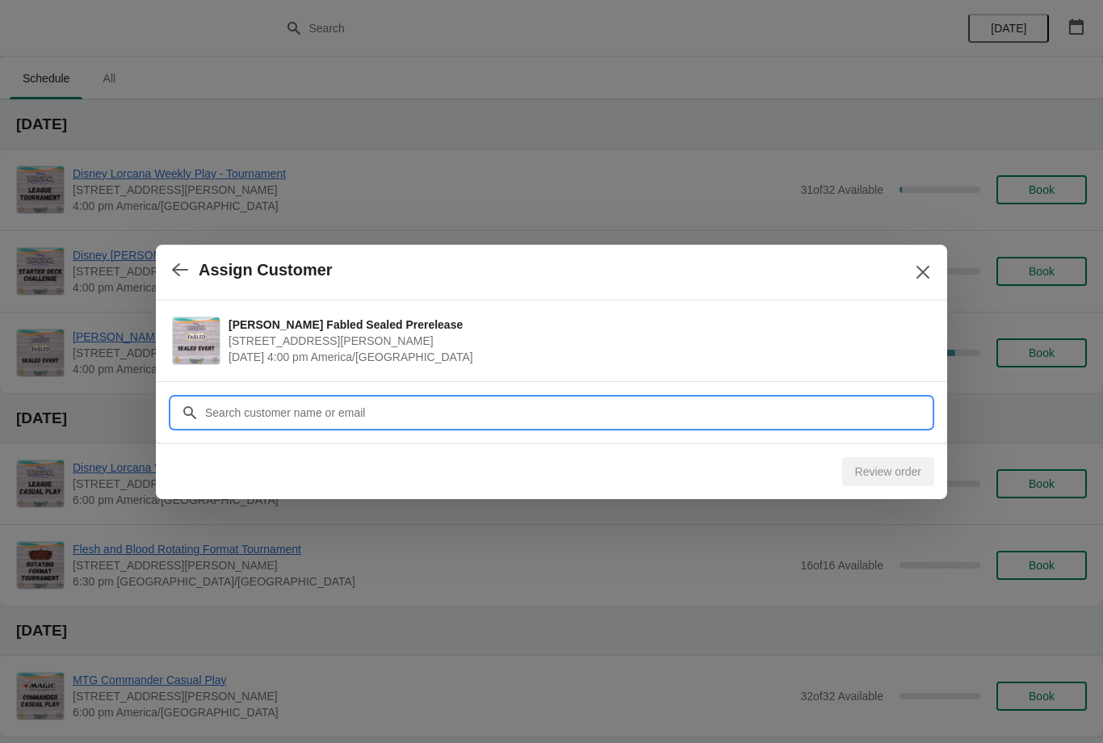
click at [797, 416] on input "Customer" at bounding box center [567, 412] width 727 height 29
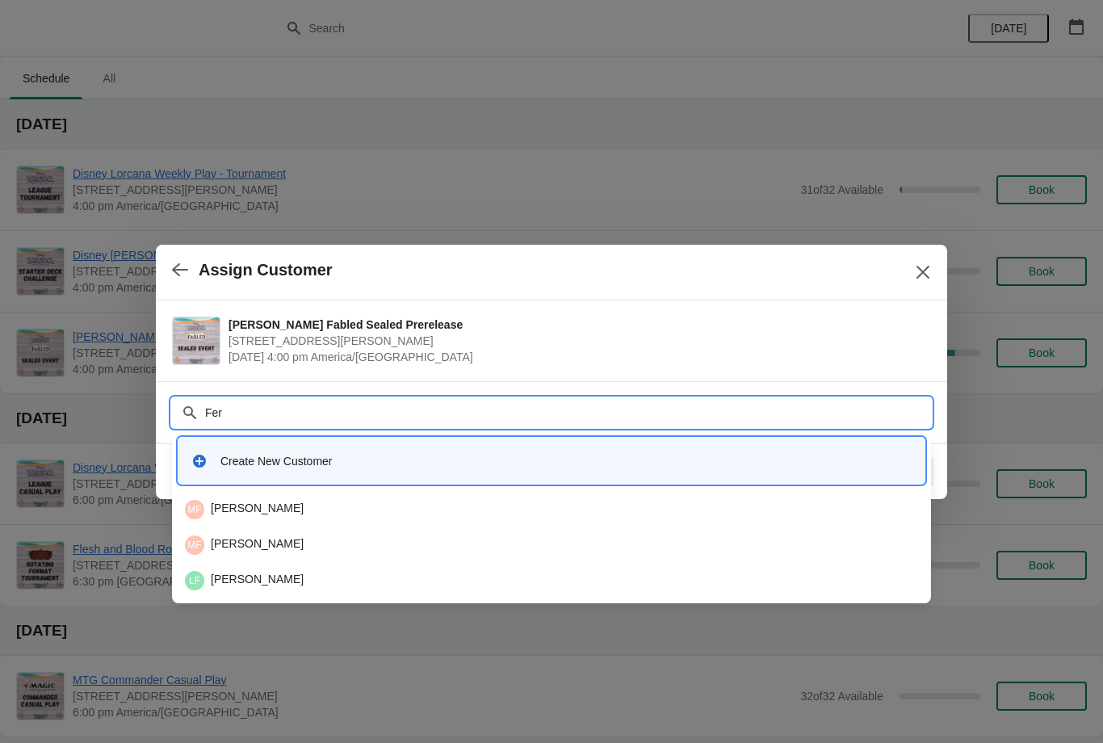
type input "Fern"
click at [455, 518] on div "MF [PERSON_NAME]" at bounding box center [551, 509] width 733 height 19
